Goal: Find specific page/section: Find specific page/section

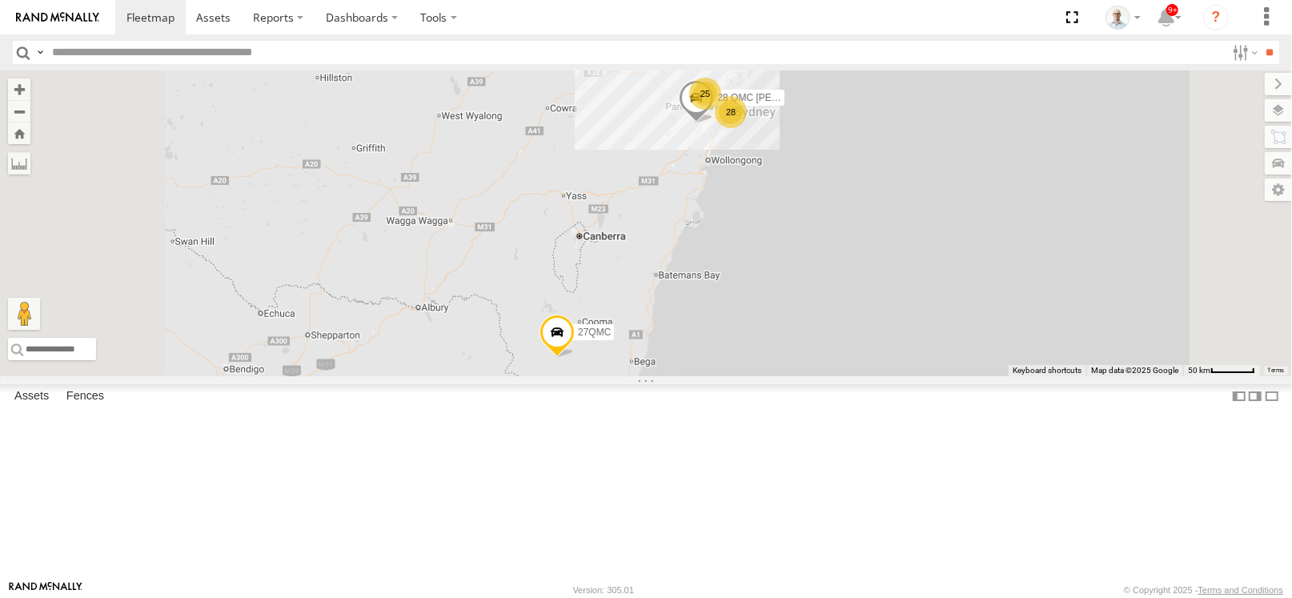
click at [721, 110] on div "25" at bounding box center [705, 94] width 32 height 32
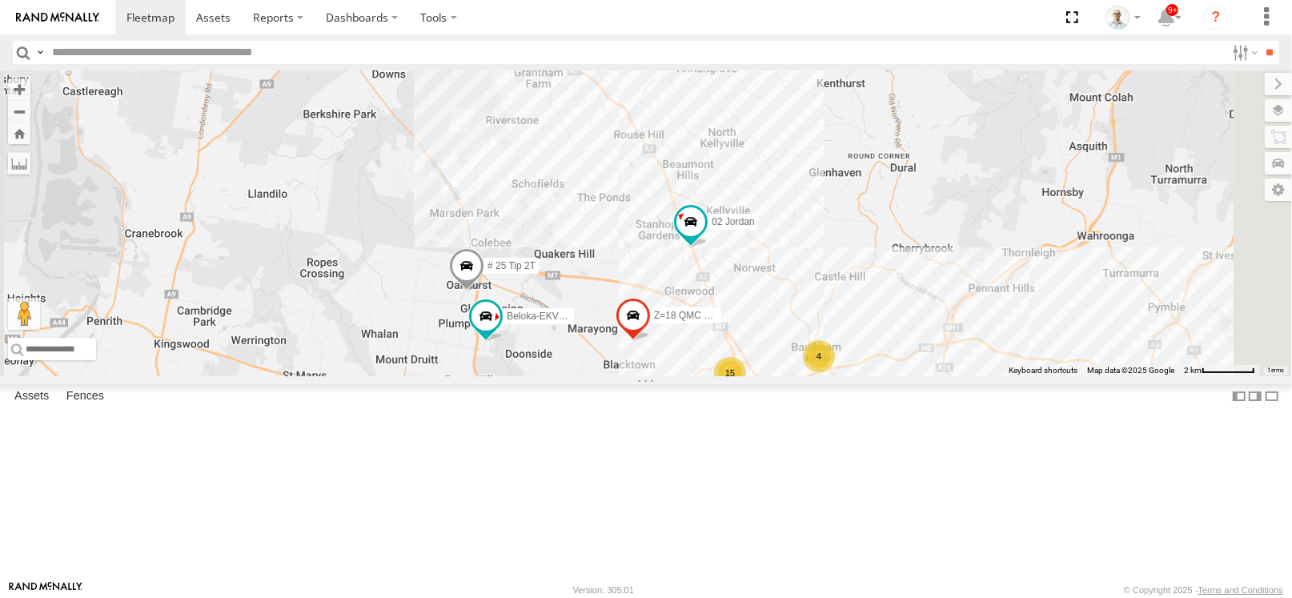
drag, startPoint x: 802, startPoint y: 366, endPoint x: 816, endPoint y: 316, distance: 51.5
click at [816, 316] on div "28 QMC [PERSON_NAME] 27QMC 15 # KS75A # 25 Tip 2T Beloka-EKV93V 2 4 02 [PERSON_…" at bounding box center [646, 223] width 1292 height 306
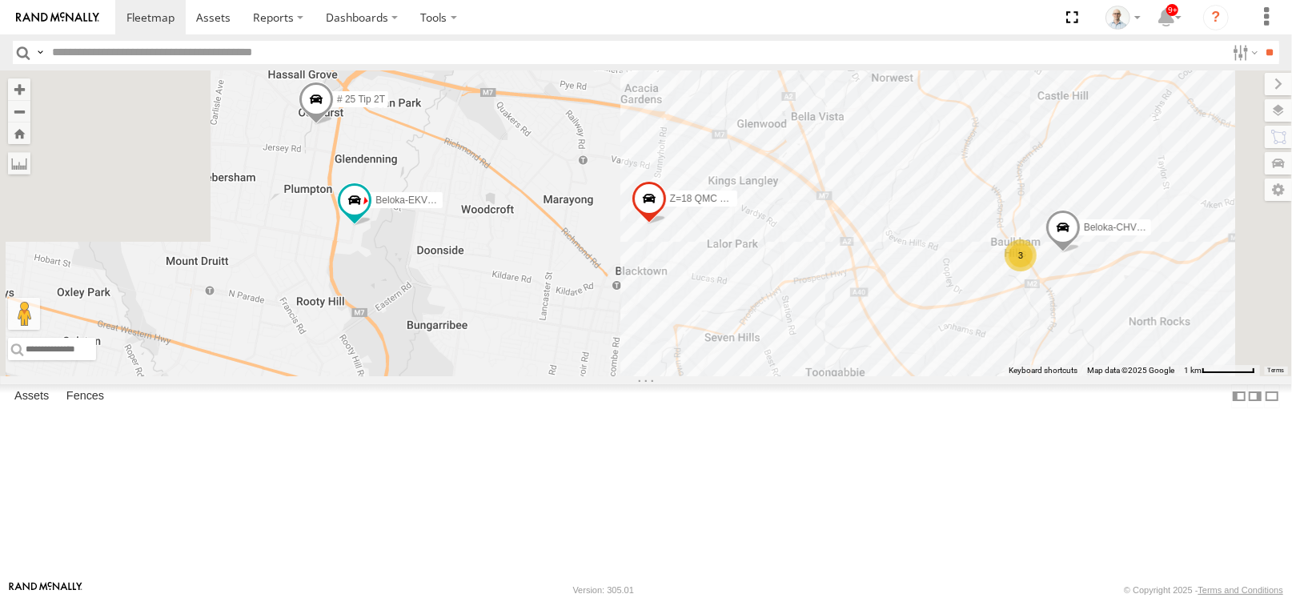
drag, startPoint x: 777, startPoint y: 432, endPoint x: 788, endPoint y: 202, distance: 230.1
click at [788, 202] on div "28 QMC [PERSON_NAME] 27QMC # KS75A # 25 Tip 2T Beloka-EKV93V 02 Jordan Z=18 QMC…" at bounding box center [646, 223] width 1292 height 306
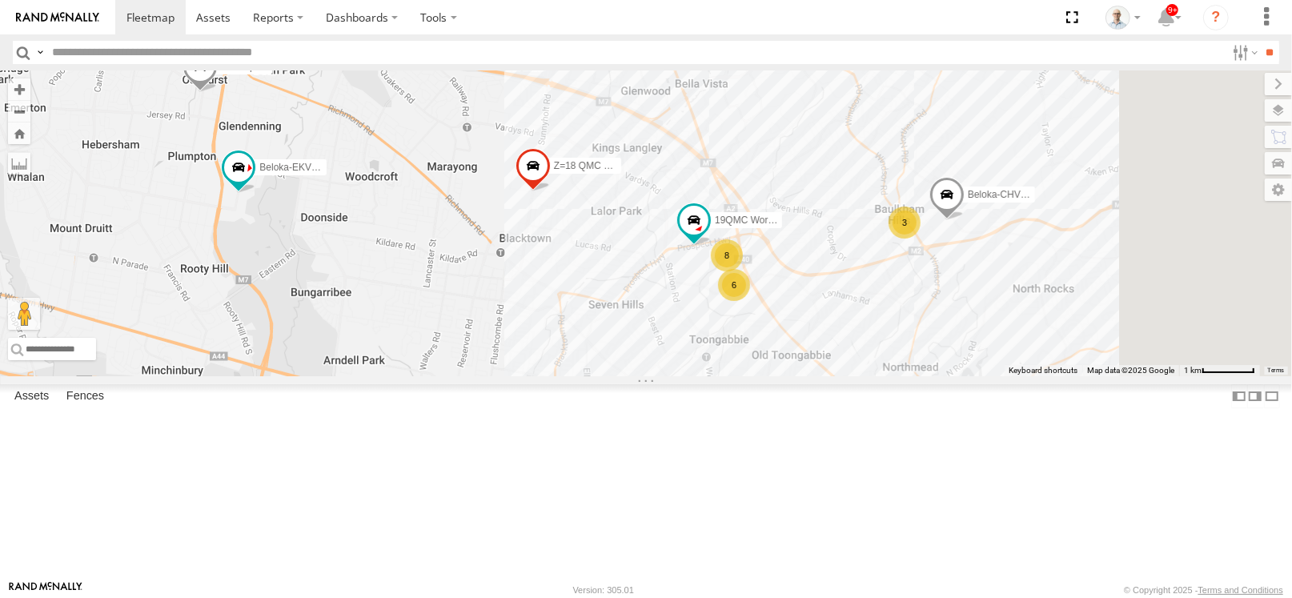
drag, startPoint x: 731, startPoint y: 275, endPoint x: 661, endPoint y: 247, distance: 74.8
click at [632, 243] on div "28 QMC [PERSON_NAME] 27QMC # KS75A # 25 Tip 2T Beloka-EKV93V 02 Jordan Z=18 QMC…" at bounding box center [646, 223] width 1292 height 306
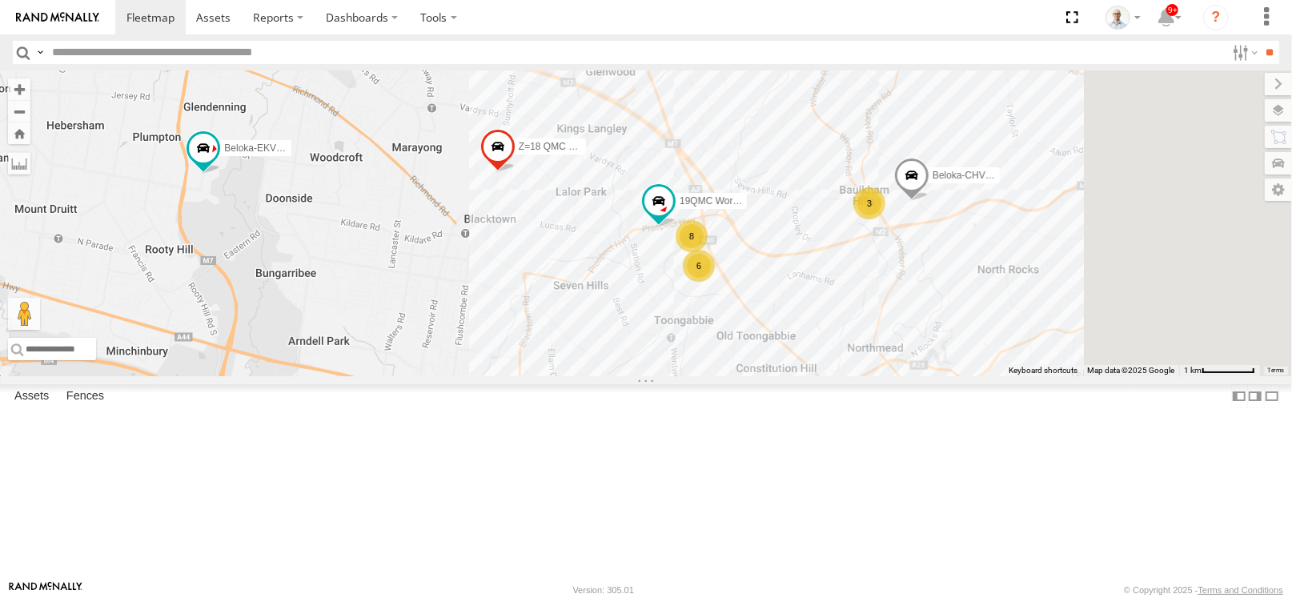
drag, startPoint x: 887, startPoint y: 356, endPoint x: 697, endPoint y: 309, distance: 195.6
click at [697, 309] on div "28 QMC [PERSON_NAME] 27QMC # KS75A # 25 Tip 2T Beloka-EKV93V 02 Jordan Z=18 QMC…" at bounding box center [646, 223] width 1292 height 306
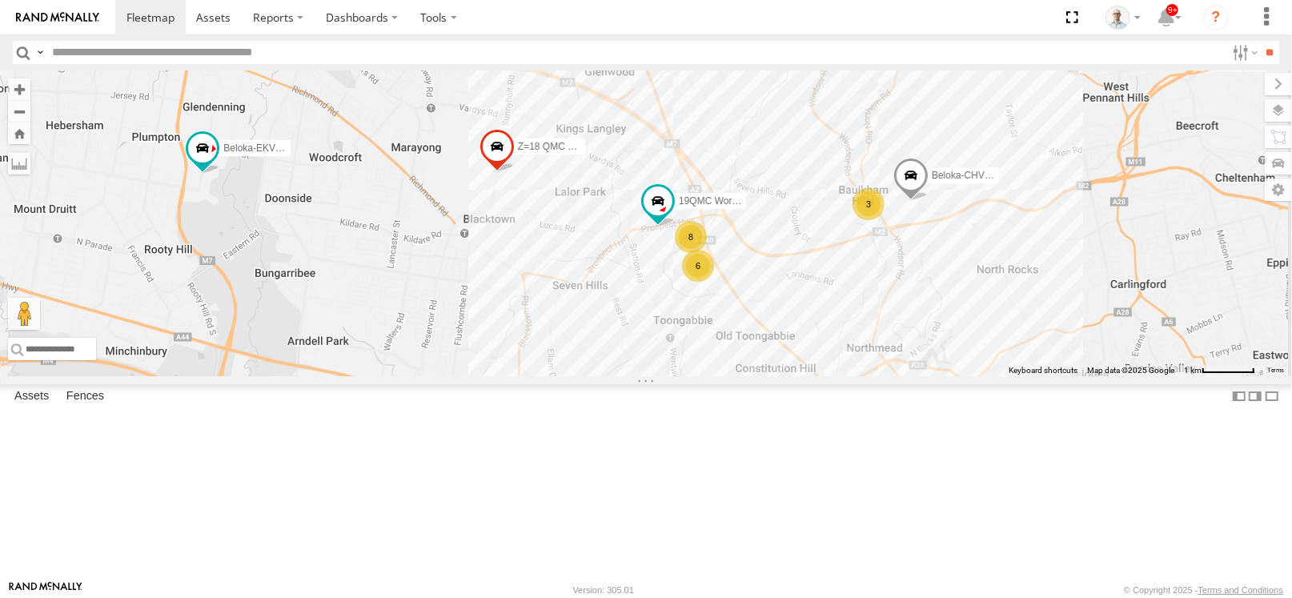
drag, startPoint x: 806, startPoint y: 336, endPoint x: 718, endPoint y: 331, distance: 88.3
click at [718, 331] on div "28 QMC [PERSON_NAME] 27QMC # KS75A # 25 Tip 2T Beloka-EKV93V 02 Jordan Z=18 QMC…" at bounding box center [646, 223] width 1292 height 306
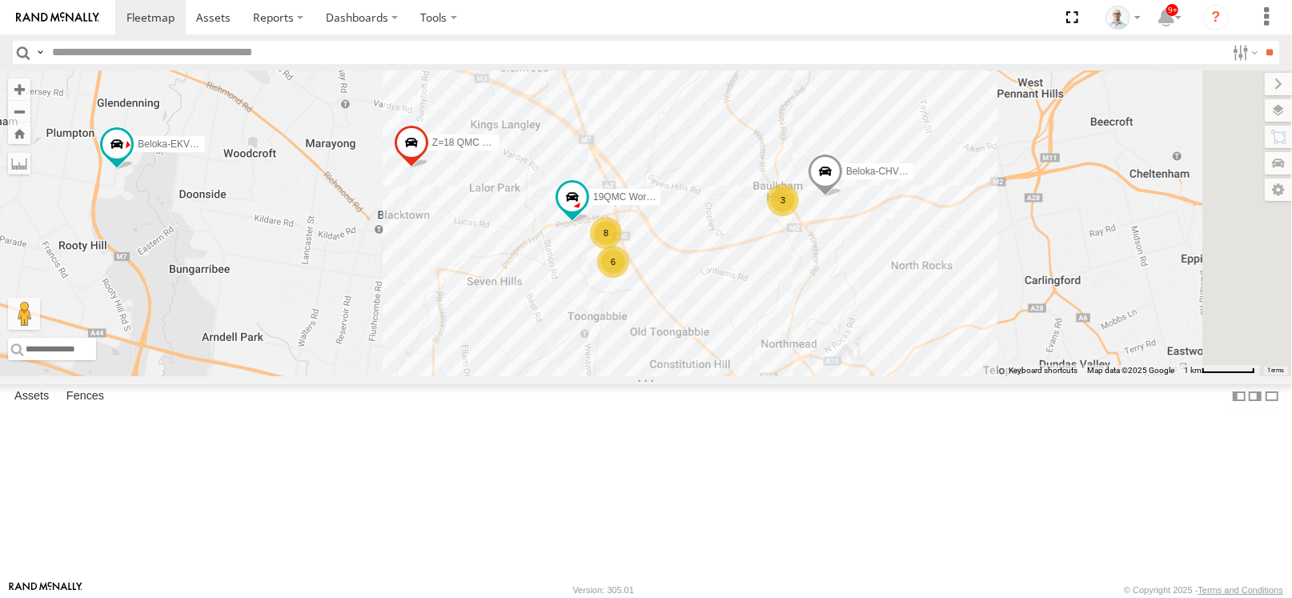
drag, startPoint x: 877, startPoint y: 363, endPoint x: 809, endPoint y: 335, distance: 73.6
click at [809, 335] on div "28 QMC [PERSON_NAME] 27QMC # KS75A # 25 Tip 2T Beloka-EKV93V 02 Jordan Z=18 QMC…" at bounding box center [646, 223] width 1292 height 306
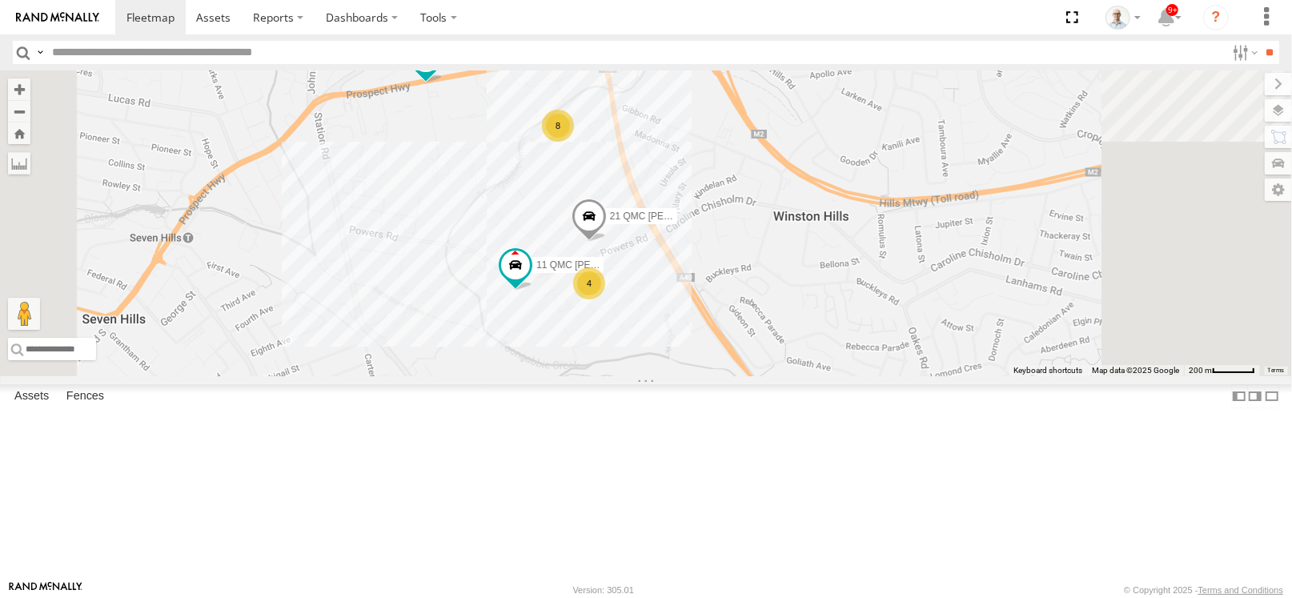
drag, startPoint x: 746, startPoint y: 376, endPoint x: 688, endPoint y: 305, distance: 92.2
click at [688, 305] on div "28 QMC [PERSON_NAME] 27QMC # KS75A # 25 Tip 2T Beloka-EKV93V 02 Jordan Z=18 QMC…" at bounding box center [646, 223] width 1292 height 306
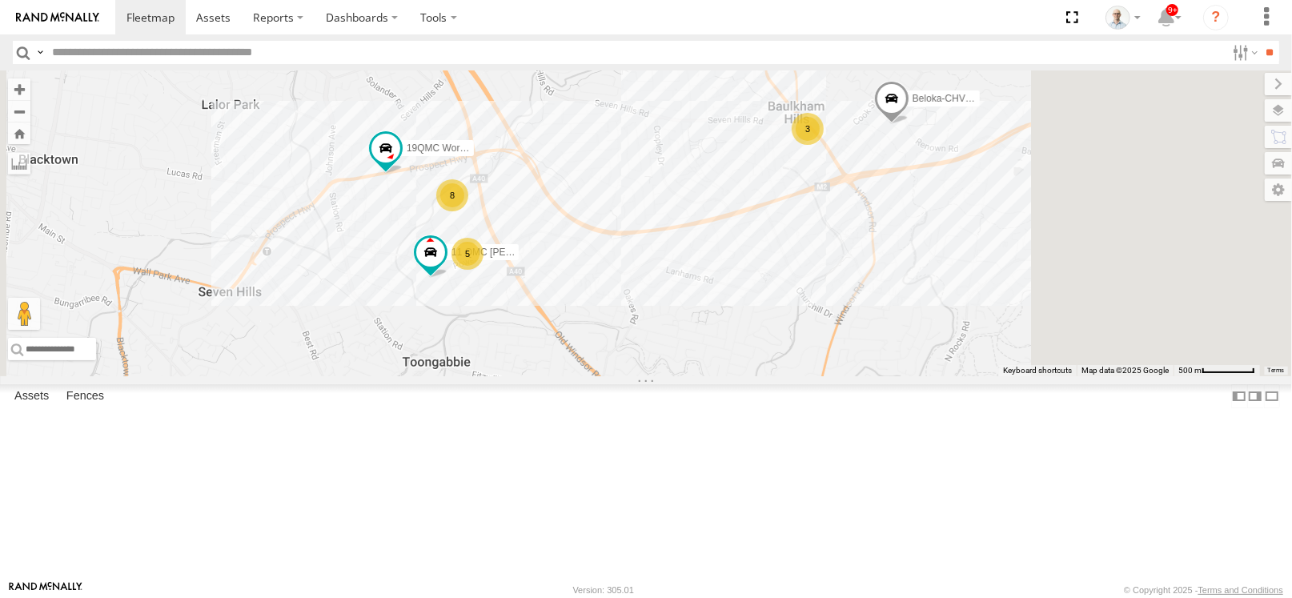
drag, startPoint x: 842, startPoint y: 235, endPoint x: 773, endPoint y: 286, distance: 85.4
click at [773, 286] on div "28 QMC [PERSON_NAME] 27QMC # KS75A # 25 Tip 2T Beloka-EKV93V 02 Jordan Z=18 QMC…" at bounding box center [646, 223] width 1292 height 306
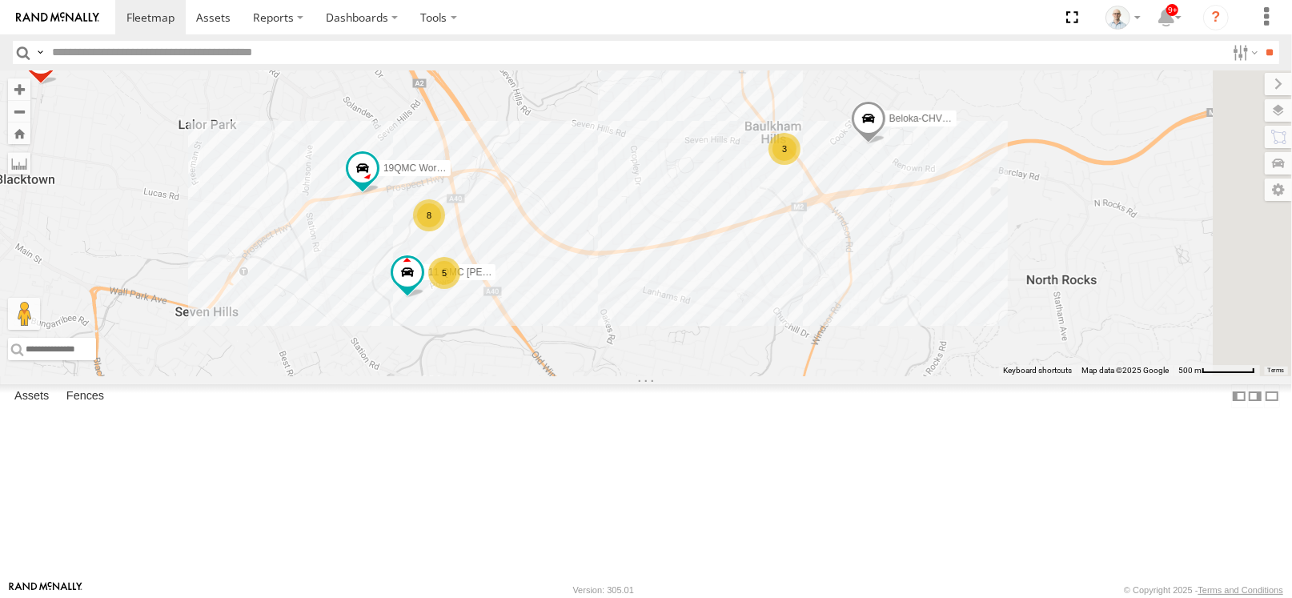
drag, startPoint x: 836, startPoint y: 237, endPoint x: 796, endPoint y: 274, distance: 54.4
click at [796, 274] on div "28 QMC [PERSON_NAME] 27QMC # KS75A # 25 Tip 2T Beloka-EKV93V 02 Jordan Z=18 QMC…" at bounding box center [646, 223] width 1292 height 306
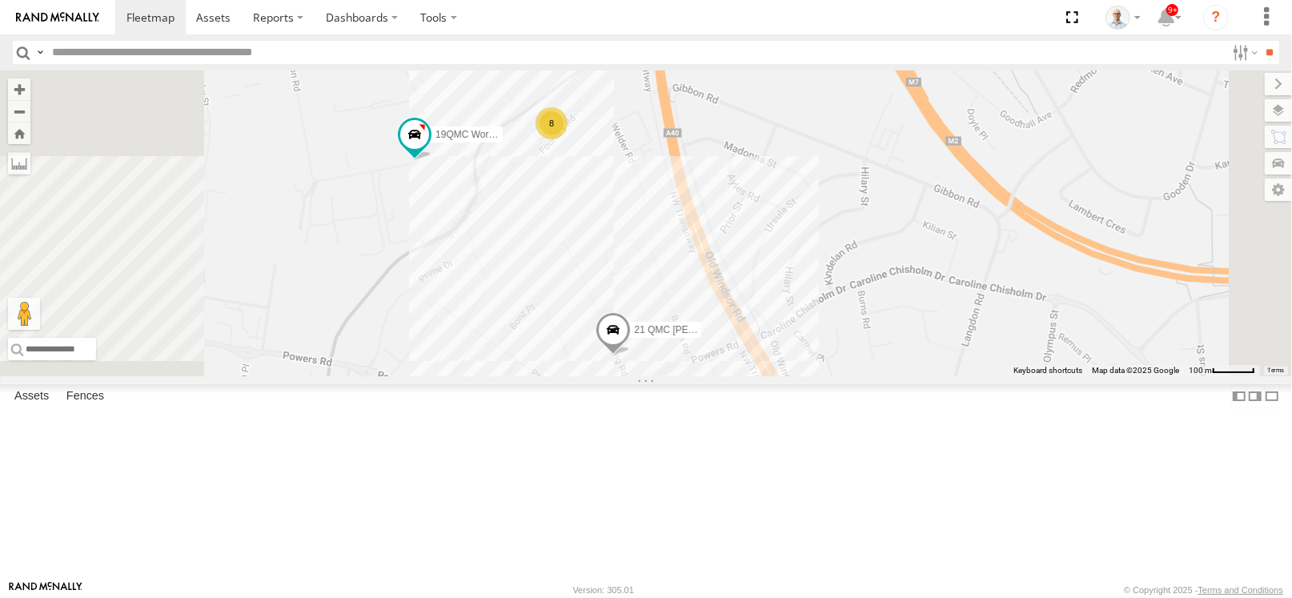
drag, startPoint x: 606, startPoint y: 388, endPoint x: 681, endPoint y: 375, distance: 75.6
click at [681, 375] on div "28 QMC [PERSON_NAME] 27QMC # KS75A # 25 Tip 2T Beloka-EKV93V 02 Jordan Z=18 QMC…" at bounding box center [646, 223] width 1292 height 306
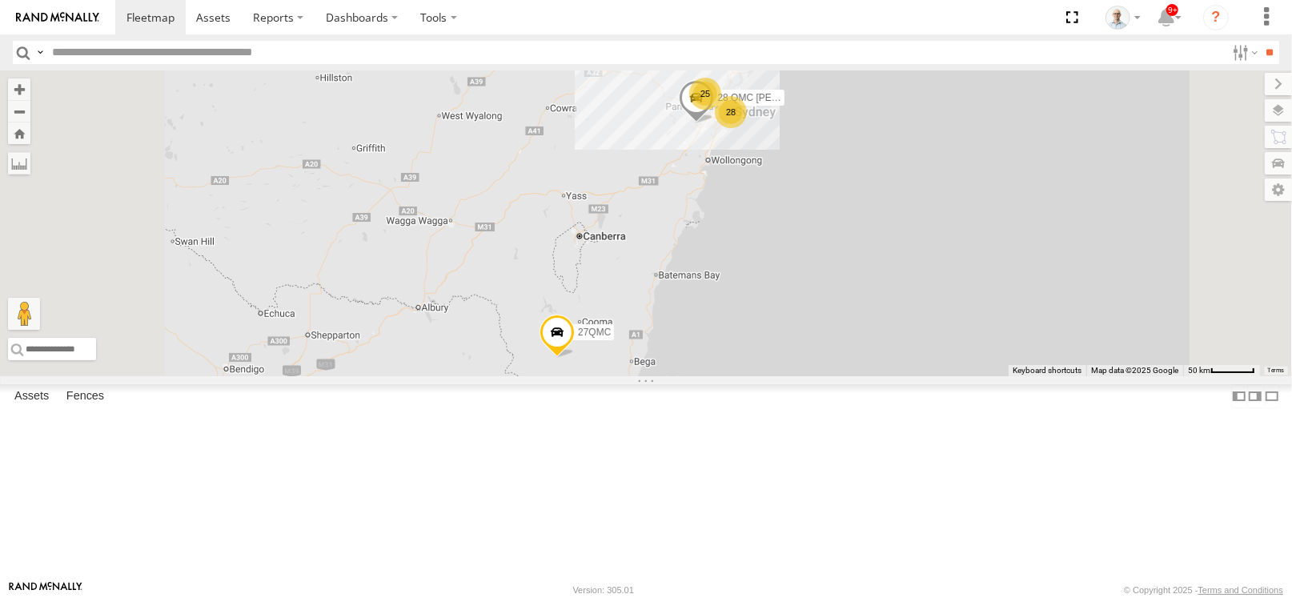
click at [721, 110] on div "25" at bounding box center [705, 94] width 32 height 32
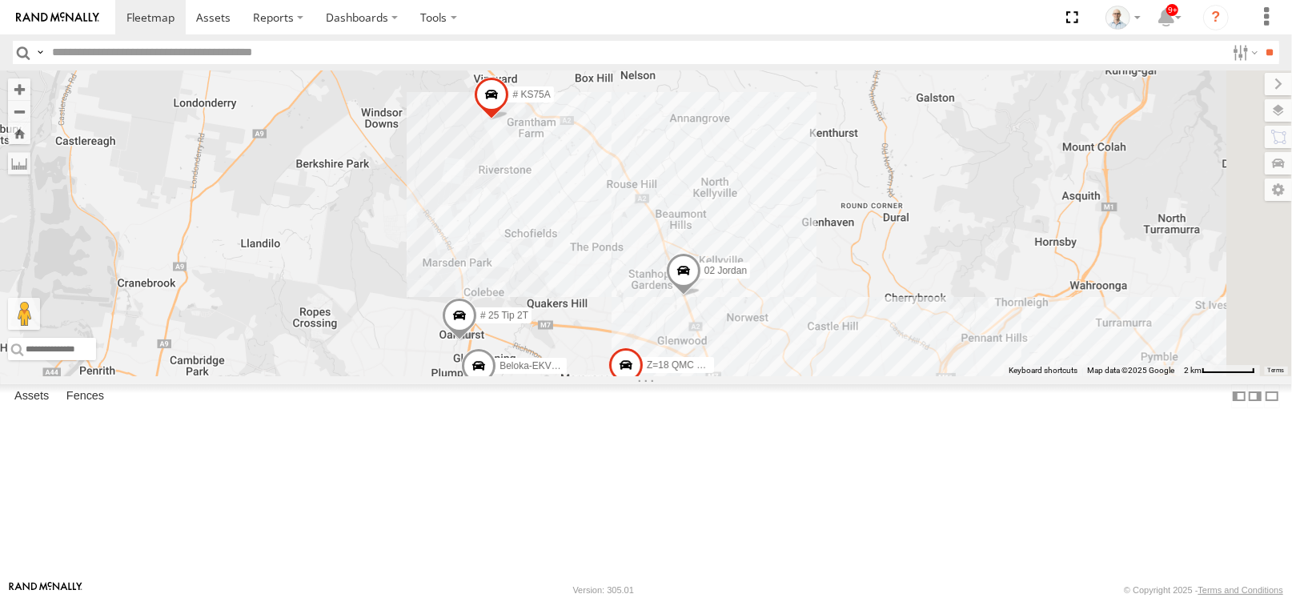
click at [739, 439] on div "15" at bounding box center [723, 423] width 32 height 32
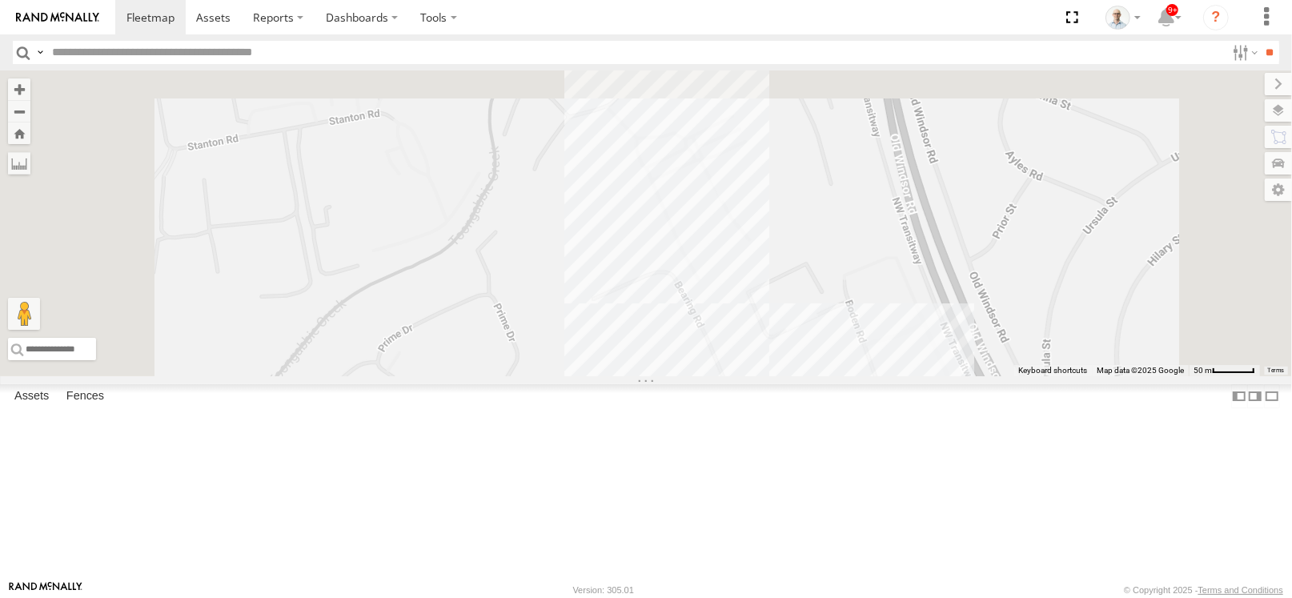
drag, startPoint x: 721, startPoint y: 170, endPoint x: 754, endPoint y: 420, distance: 252.9
click at [754, 376] on div "28 QMC [PERSON_NAME] 27QMC # KS75A # 25 Tip 2T Beloka-EKV93V 02 Jordan Z=18 QMC…" at bounding box center [646, 223] width 1292 height 306
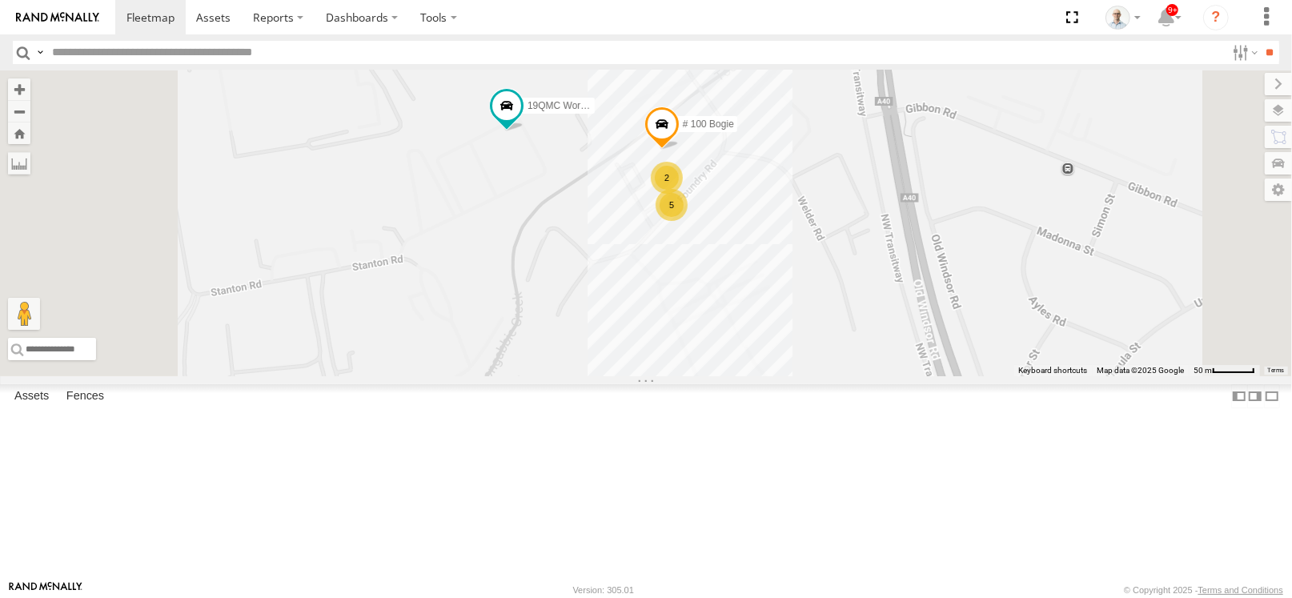
drag, startPoint x: 721, startPoint y: 352, endPoint x: 723, endPoint y: 360, distance: 8.2
click at [723, 360] on div "28 QMC [PERSON_NAME] 27QMC # KS75A # 25 Tip 2T Beloka-EKV93V 02 Jordan Z=18 QMC…" at bounding box center [646, 223] width 1292 height 306
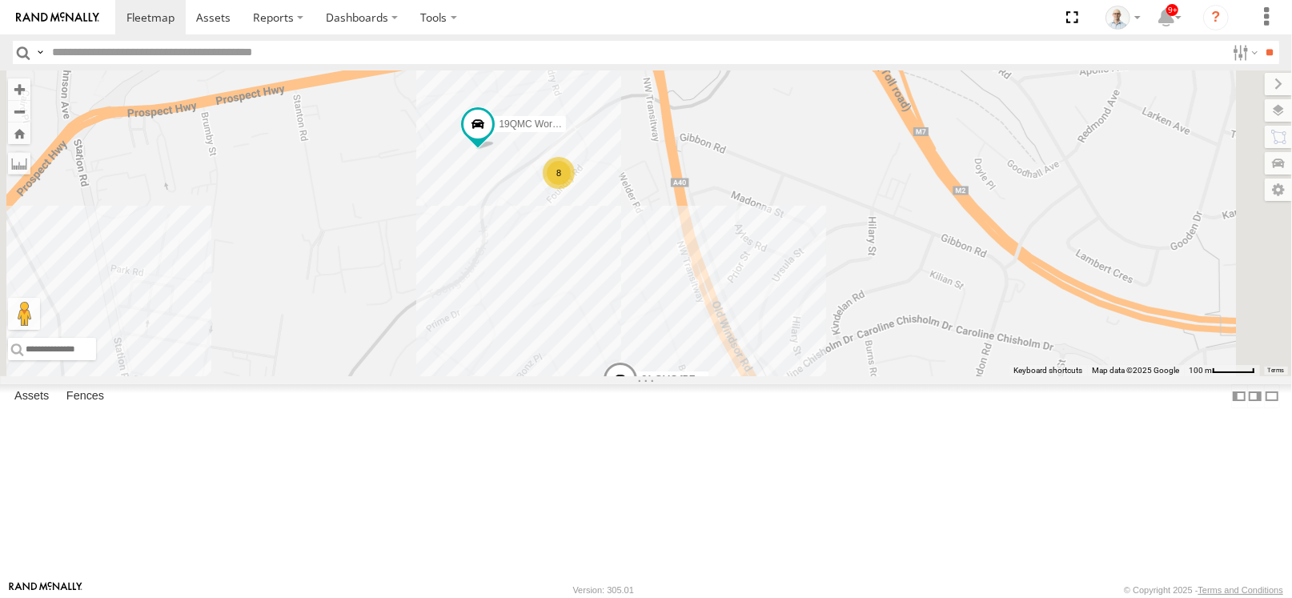
drag, startPoint x: 615, startPoint y: 210, endPoint x: 620, endPoint y: 257, distance: 47.5
click at [620, 257] on div "28 QMC [PERSON_NAME] 27QMC # KS75A # 25 Tip 2T Beloka-EKV93V 02 Jordan Z=18 QMC…" at bounding box center [646, 223] width 1292 height 306
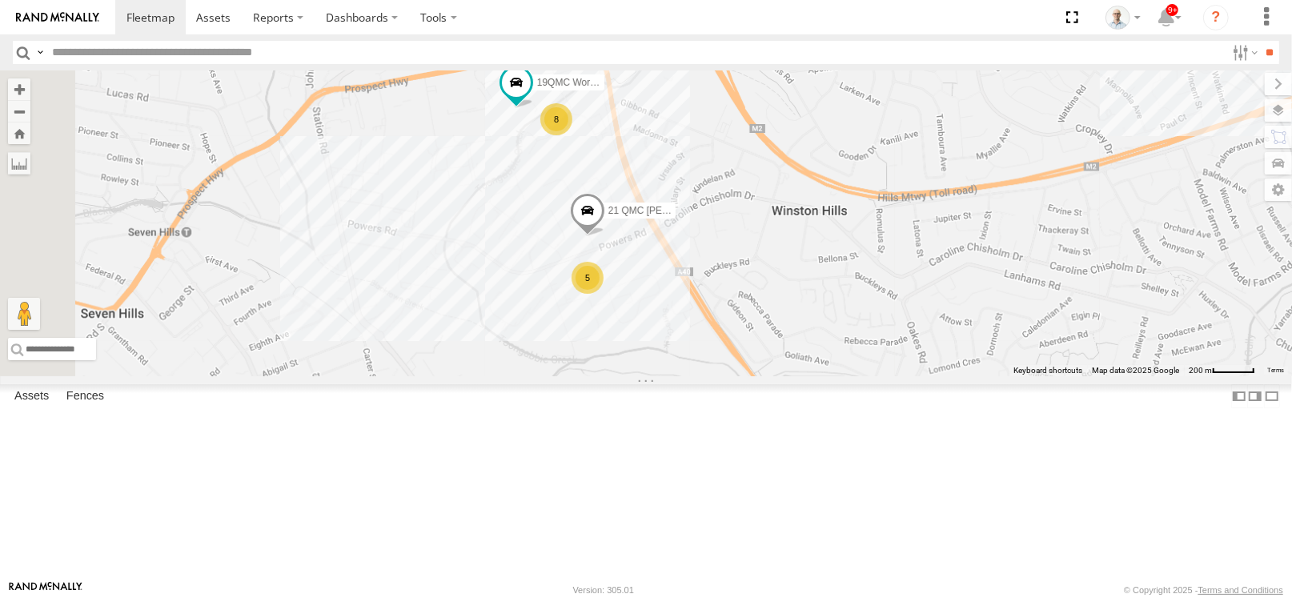
drag, startPoint x: 721, startPoint y: 396, endPoint x: 737, endPoint y: 217, distance: 180.1
click at [737, 217] on div "28 QMC [PERSON_NAME] 27QMC # KS75A # 25 Tip 2T Beloka-EKV93V 02 Jordan Z=18 QMC…" at bounding box center [646, 223] width 1292 height 306
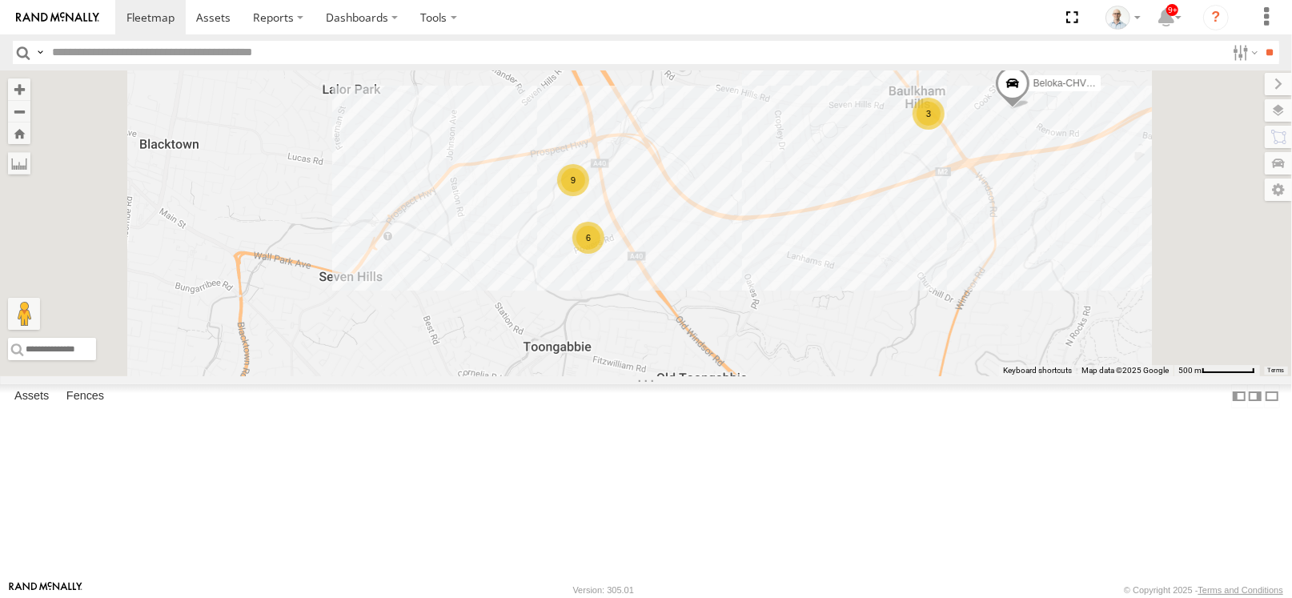
drag, startPoint x: 798, startPoint y: 490, endPoint x: 776, endPoint y: 376, distance: 115.9
click at [776, 376] on div "28 QMC [PERSON_NAME] 27QMC # KS75A # 25 Tip 2T Beloka-EKV93V 02 Jordan Z=18 QMC…" at bounding box center [646, 223] width 1292 height 306
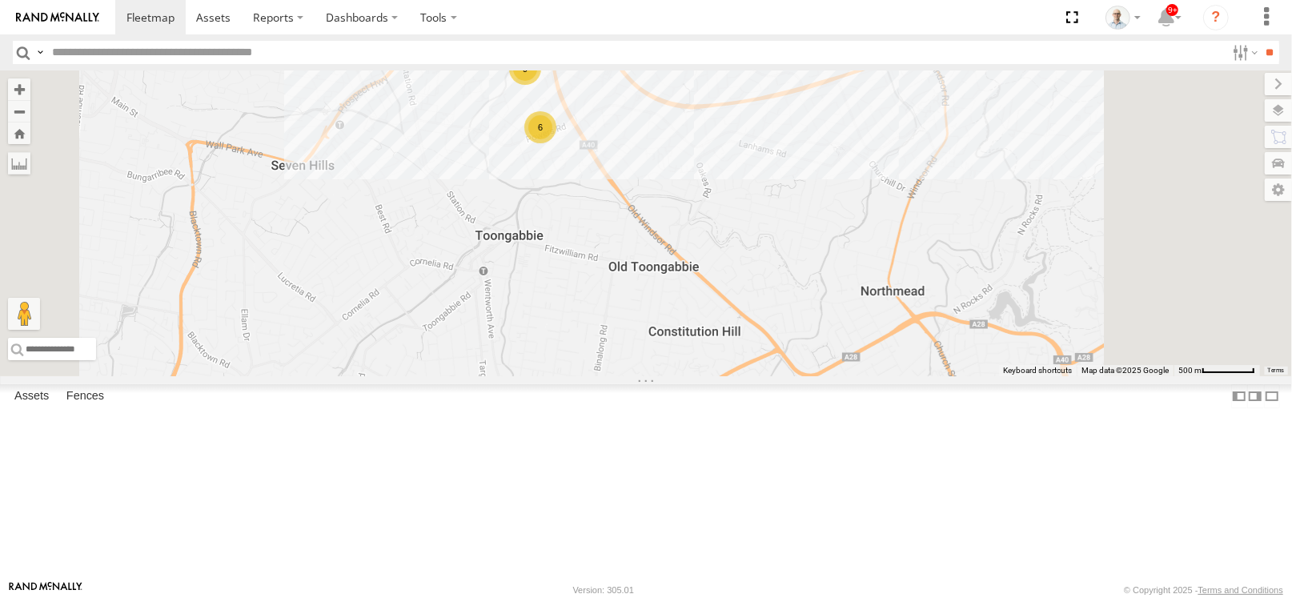
drag, startPoint x: 918, startPoint y: 354, endPoint x: 874, endPoint y: 291, distance: 76.9
click at [874, 291] on div "28 QMC [PERSON_NAME] 27QMC # KS75A # 25 Tip 2T Beloka-EKV93V 02 Jordan Z=18 QMC…" at bounding box center [646, 223] width 1292 height 306
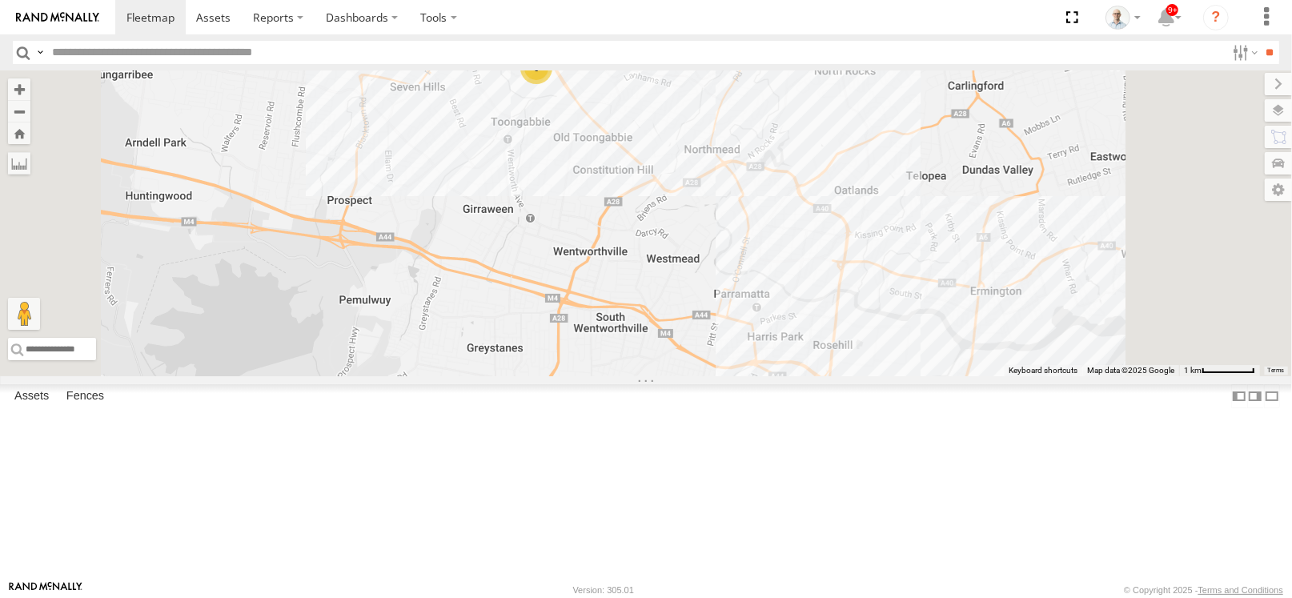
drag, startPoint x: 809, startPoint y: 356, endPoint x: 800, endPoint y: 345, distance: 14.3
click at [800, 345] on div "28 QMC [PERSON_NAME] 27QMC # KS75A # 25 Tip 2T Beloka-EKV93V 02 Jordan Z=18 QMC…" at bounding box center [646, 223] width 1292 height 306
